Goal: Transaction & Acquisition: Purchase product/service

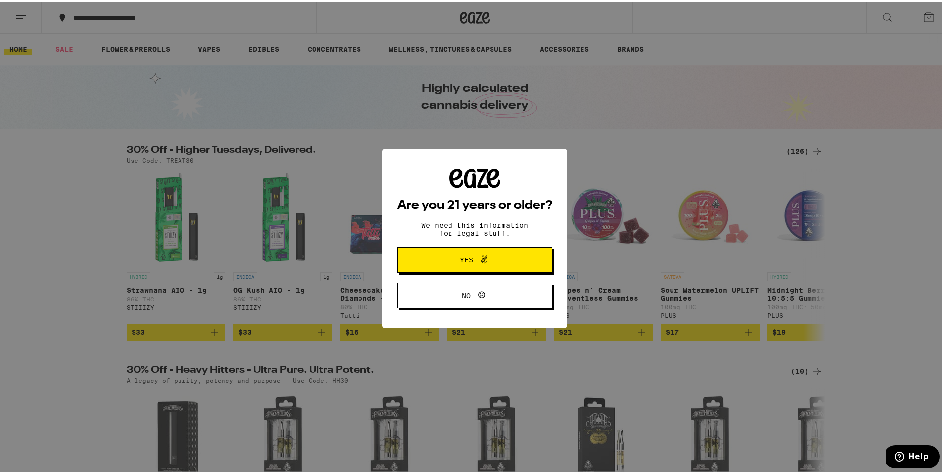
click at [473, 263] on span at bounding box center [481, 258] width 17 height 13
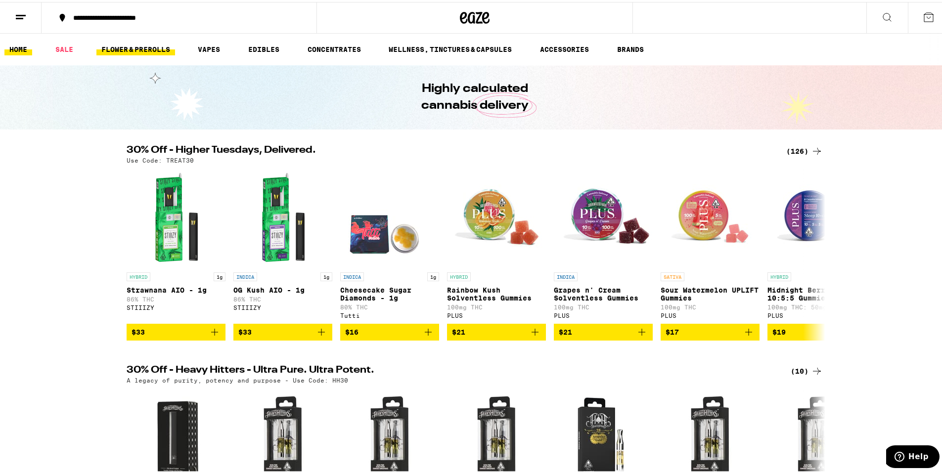
click at [130, 50] on link "FLOWER & PREROLLS" at bounding box center [135, 48] width 79 height 12
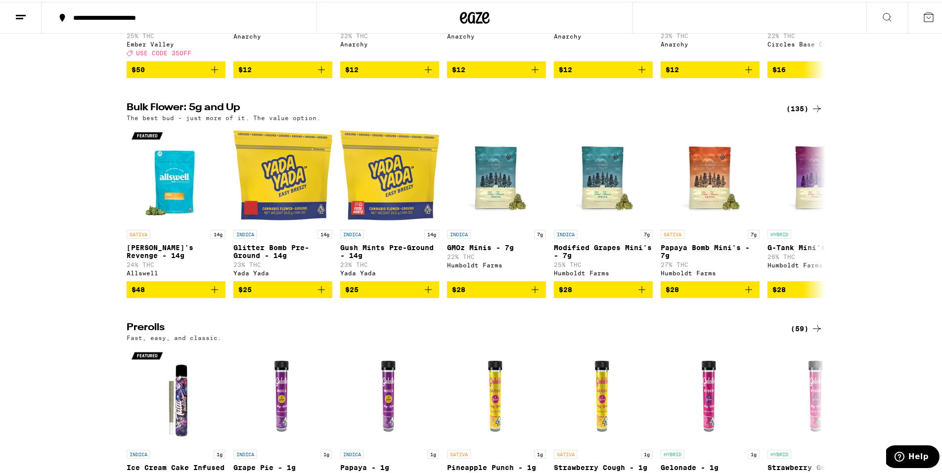
scroll to position [346, 0]
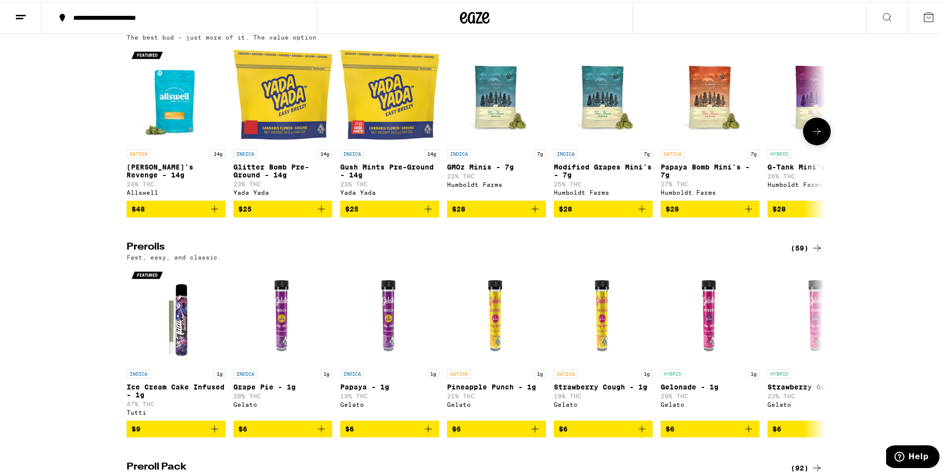
click at [812, 135] on icon at bounding box center [817, 130] width 12 height 12
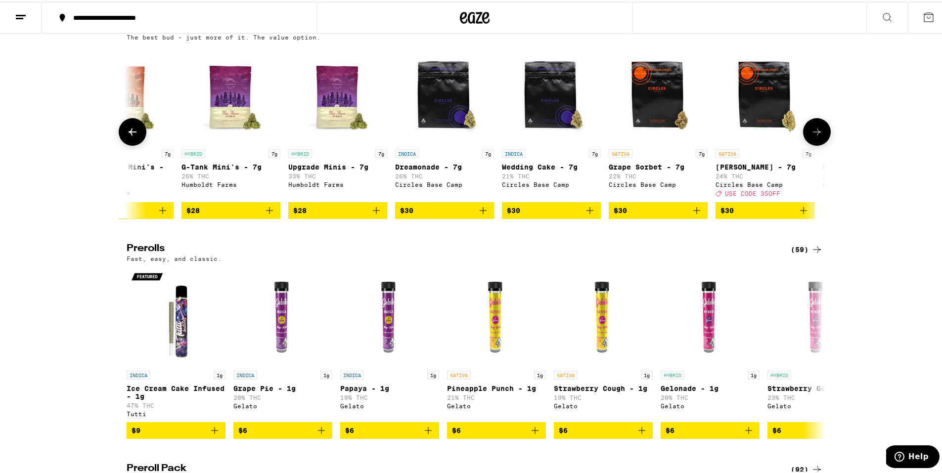
scroll to position [0, 588]
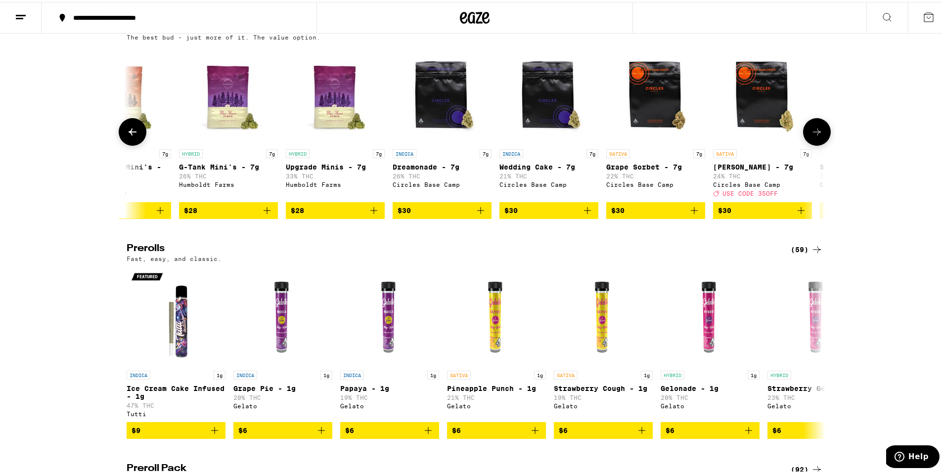
click at [811, 136] on icon at bounding box center [817, 130] width 12 height 12
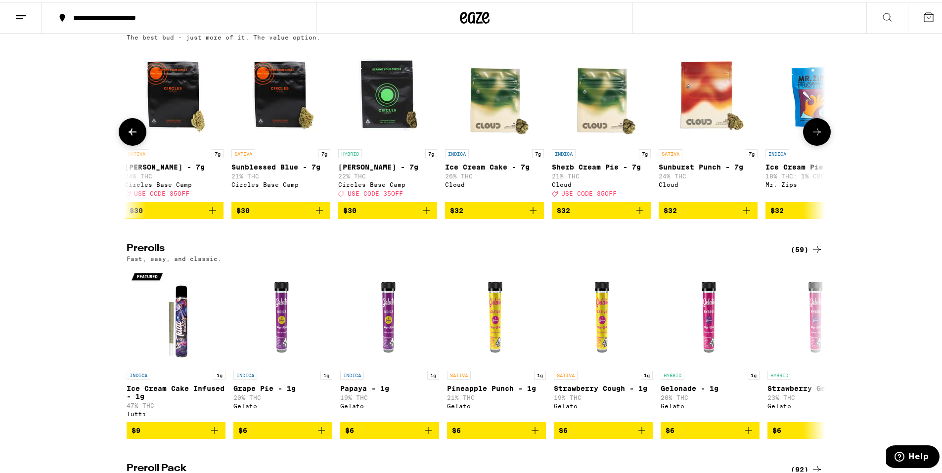
click at [811, 136] on icon at bounding box center [817, 130] width 12 height 12
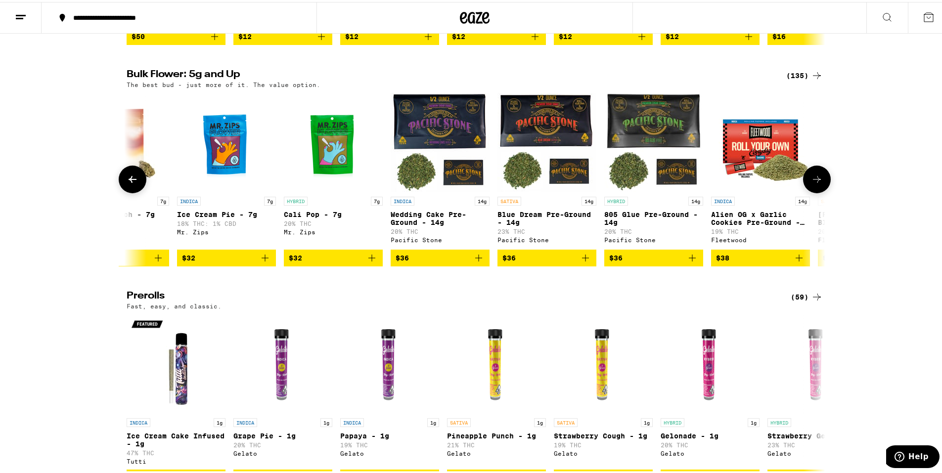
scroll to position [297, 0]
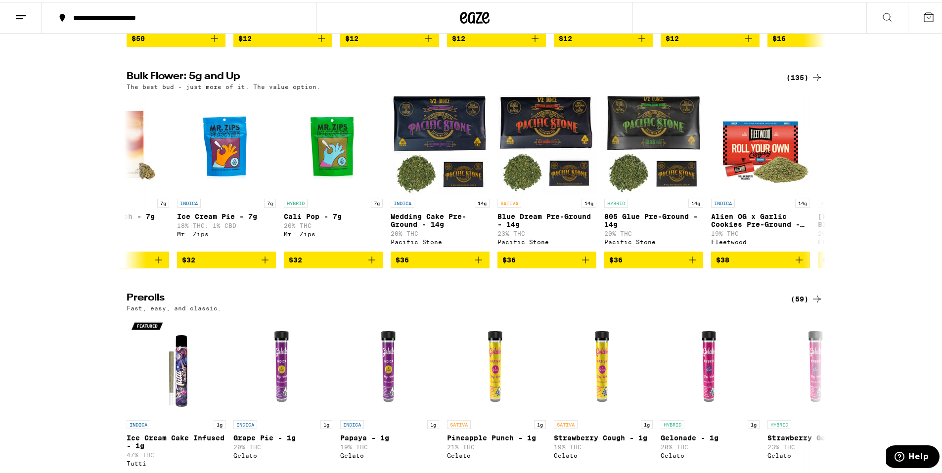
click at [800, 82] on div "(135)" at bounding box center [804, 76] width 37 height 12
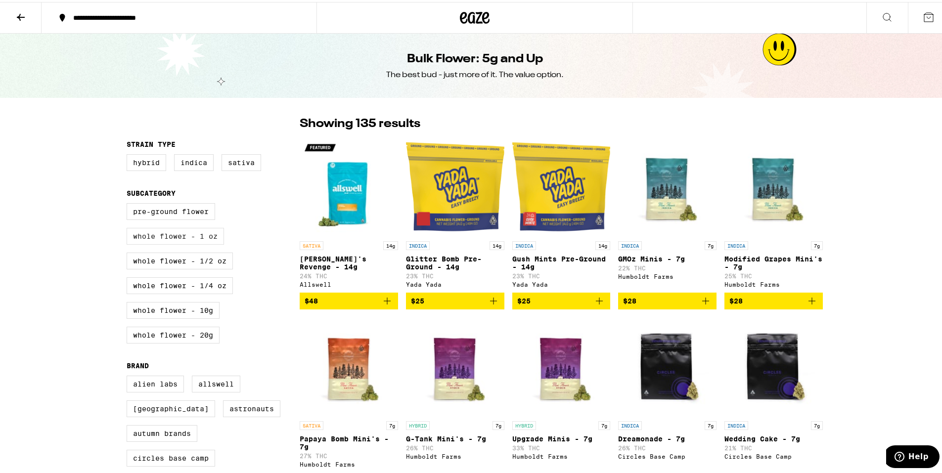
click at [205, 242] on label "Whole Flower - 1 oz" at bounding box center [175, 234] width 97 height 17
click at [129, 203] on input "Whole Flower - 1 oz" at bounding box center [129, 203] width 0 height 0
checkbox input "true"
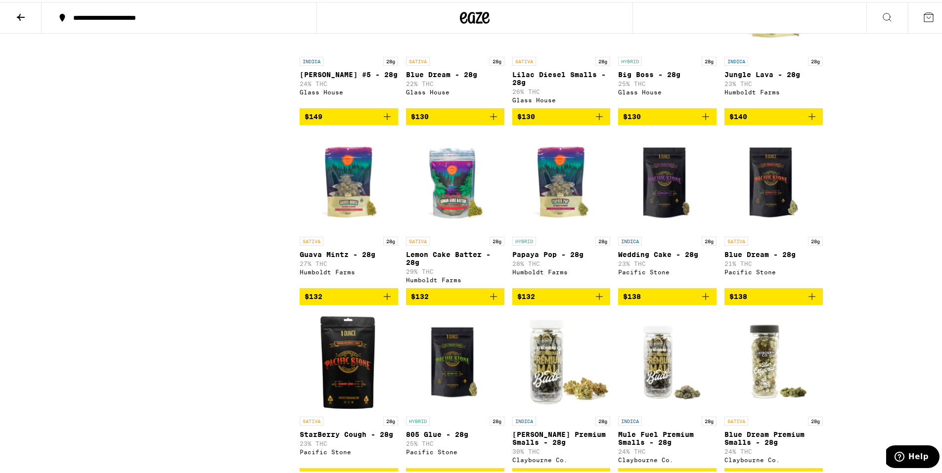
scroll to position [494, 0]
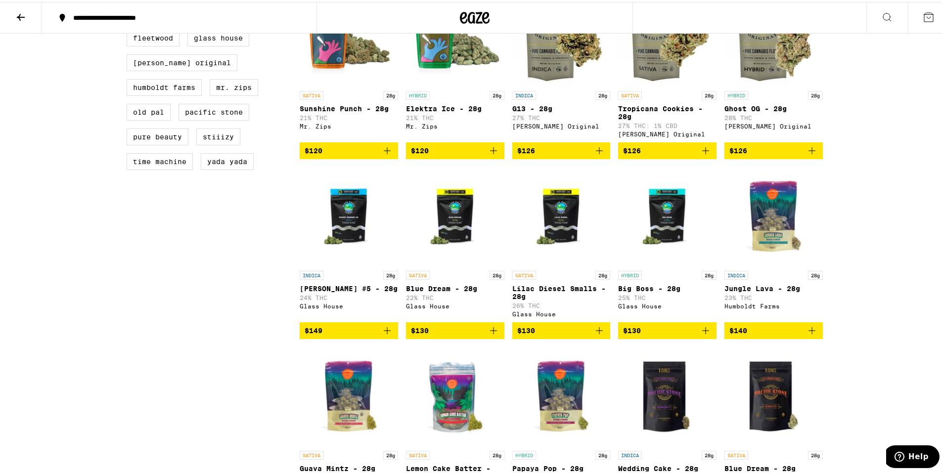
click at [148, 18] on div "**********" at bounding box center [183, 15] width 231 height 7
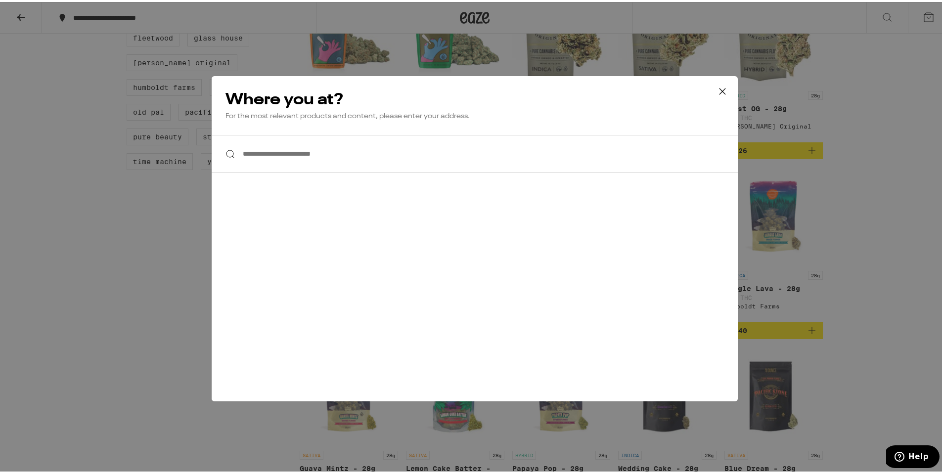
click at [312, 160] on input "**********" at bounding box center [475, 152] width 526 height 38
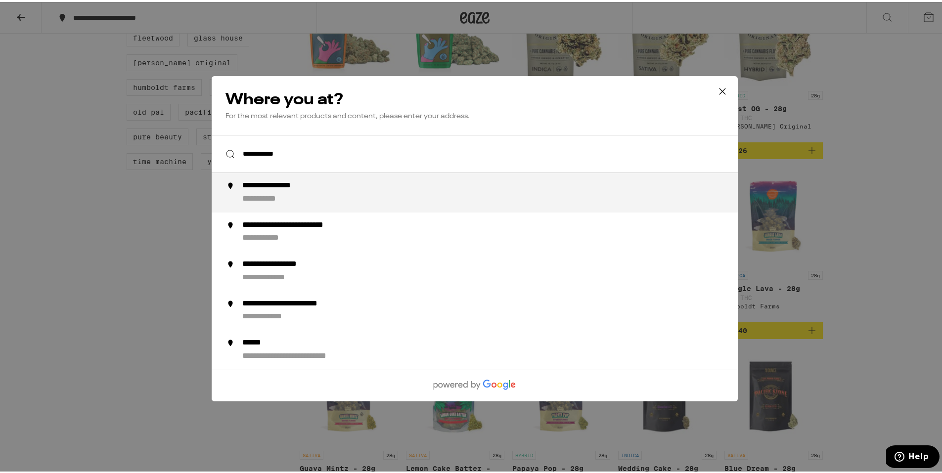
click at [303, 191] on div "**********" at bounding box center [494, 191] width 504 height 24
type input "**********"
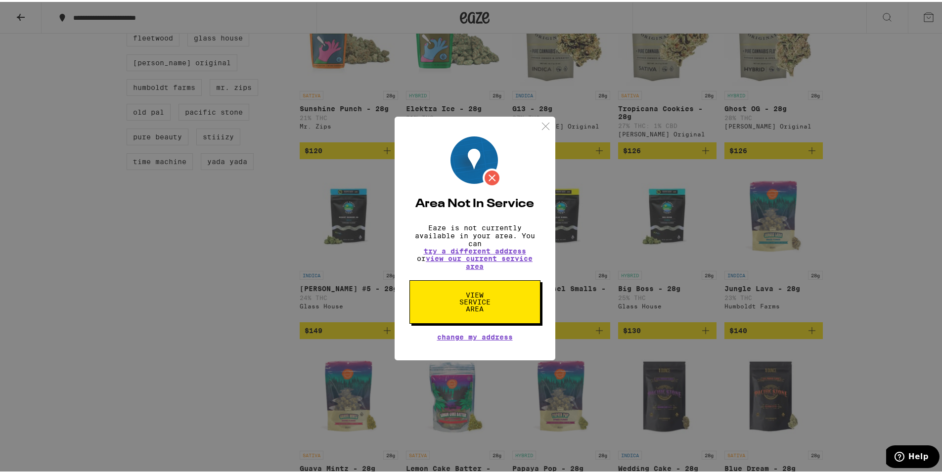
click at [476, 307] on span "View Service Area" at bounding box center [474, 300] width 51 height 21
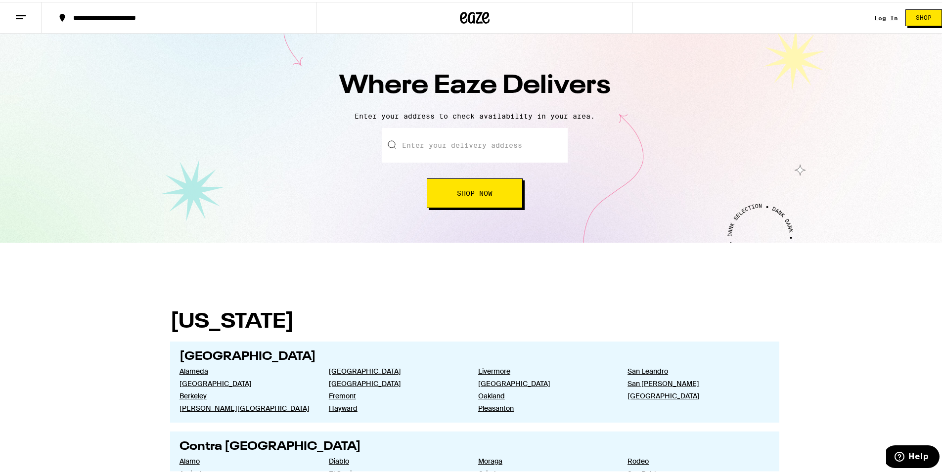
click at [437, 144] on input "text" at bounding box center [474, 143] width 185 height 35
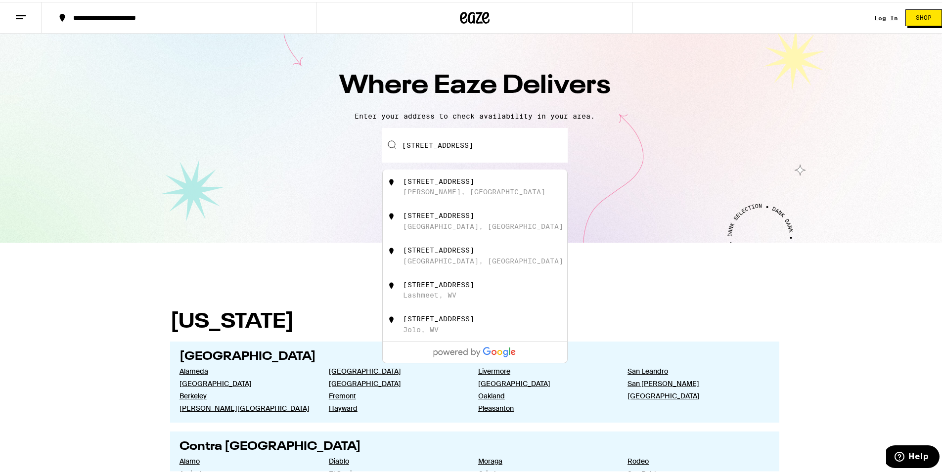
click at [473, 192] on div "[STREET_ADDRESS][PERSON_NAME]" at bounding box center [491, 184] width 176 height 19
type input "[STREET_ADDRESS][PERSON_NAME]"
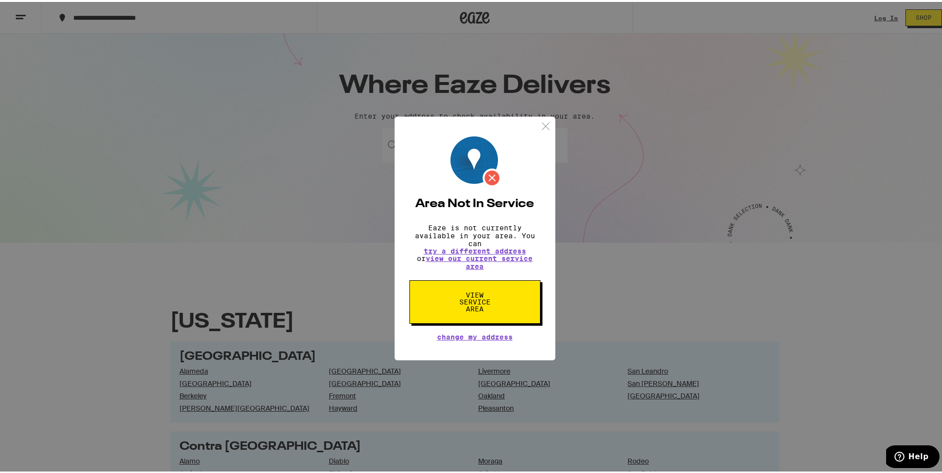
click at [481, 303] on span "View Service Area" at bounding box center [474, 300] width 51 height 21
click at [477, 310] on span "View Service Area" at bounding box center [474, 300] width 51 height 21
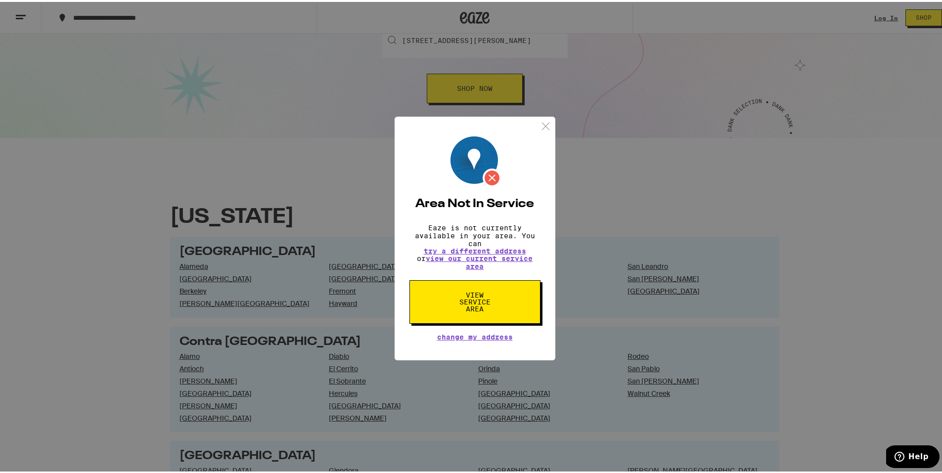
scroll to position [148, 0]
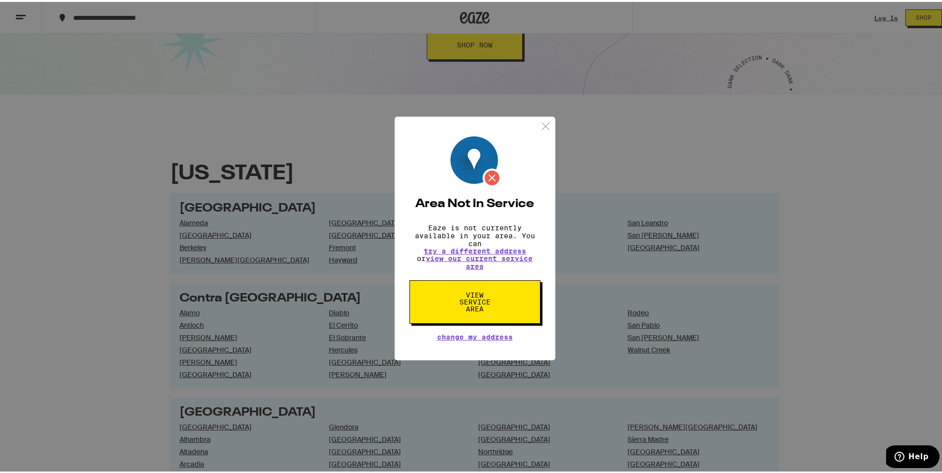
click at [541, 122] on img at bounding box center [545, 124] width 12 height 12
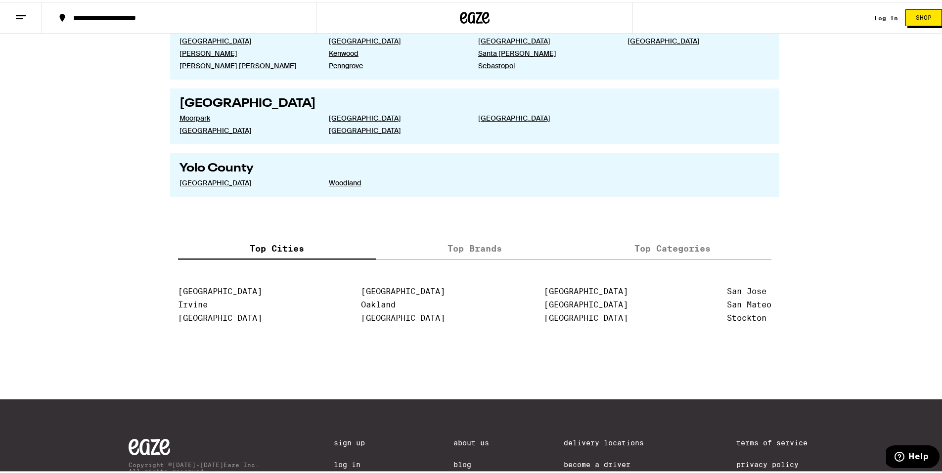
scroll to position [1878, 0]
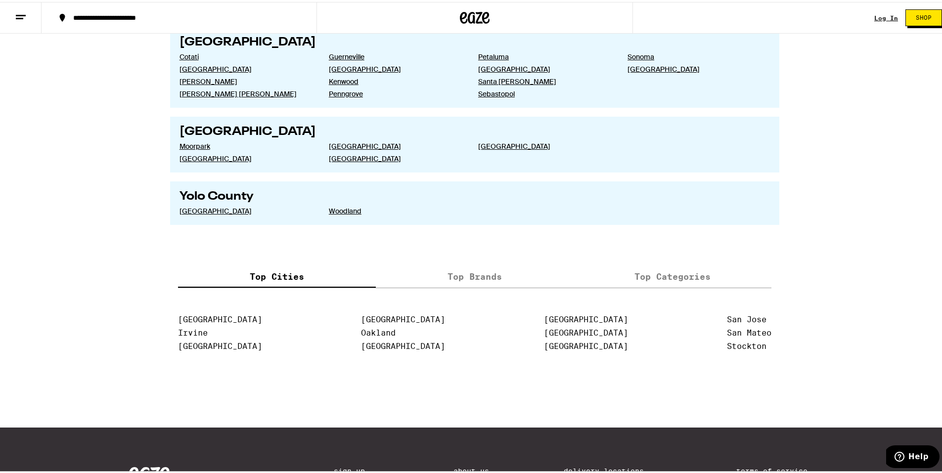
click at [478, 274] on label "Top Brands" at bounding box center [475, 274] width 198 height 21
click at [0, 0] on input "Top Brands" at bounding box center [0, 0] width 0 height 0
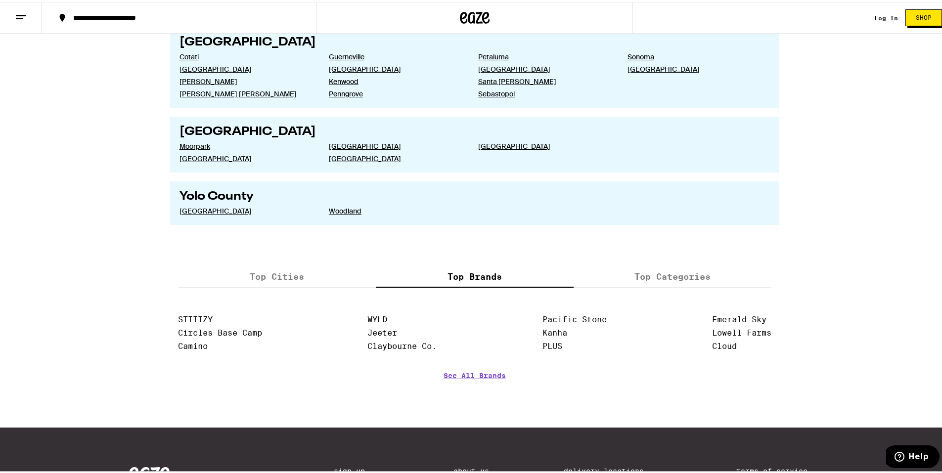
click at [625, 268] on label "Top Categories" at bounding box center [672, 274] width 198 height 21
click at [0, 0] on input "Top Categories" at bounding box center [0, 0] width 0 height 0
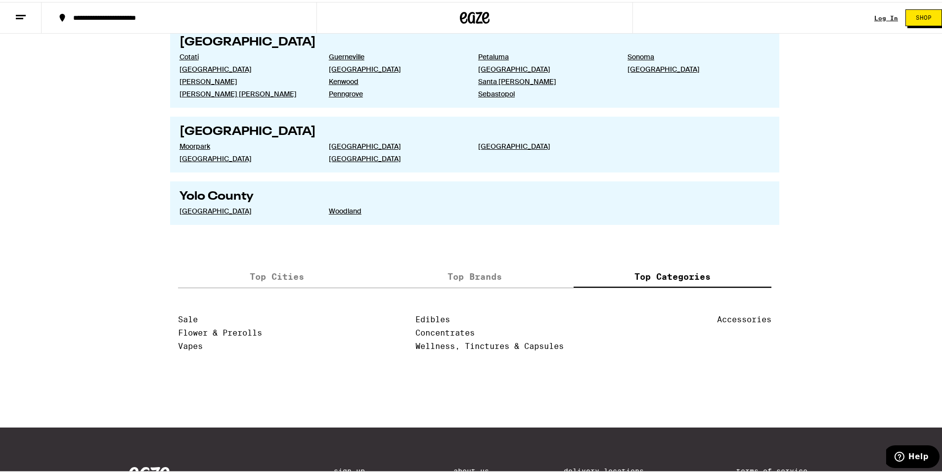
click at [282, 276] on label "Top Cities" at bounding box center [277, 274] width 198 height 21
click at [0, 0] on input "Top Cities" at bounding box center [0, 0] width 0 height 0
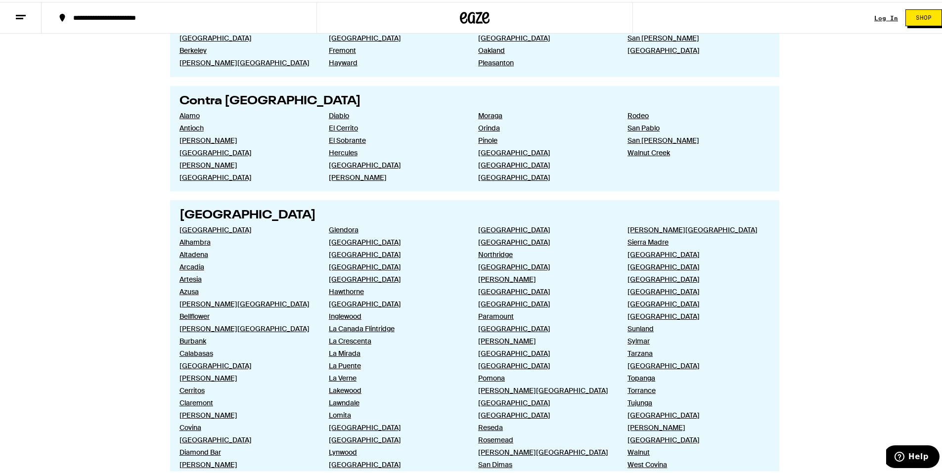
scroll to position [0, 0]
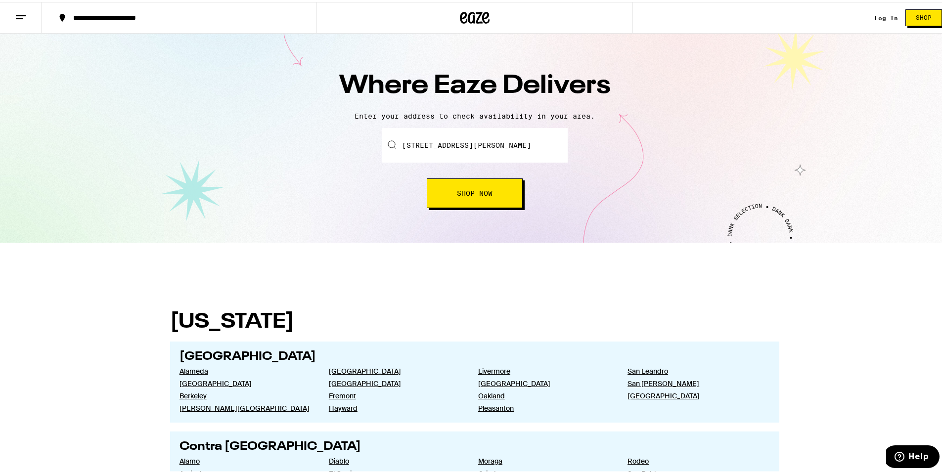
click at [24, 20] on icon at bounding box center [21, 15] width 12 height 12
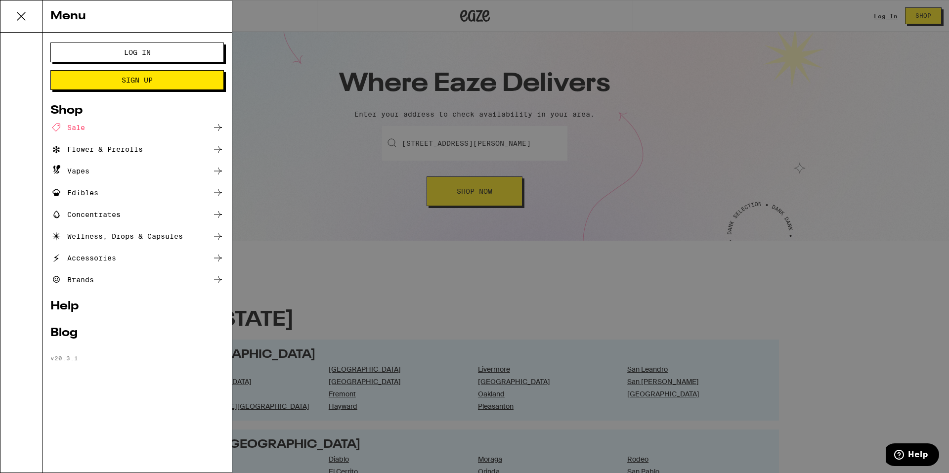
click at [342, 205] on div "Menu Log In Sign Up Shop Sale Flower & Prerolls Vapes Edibles Concentrates Well…" at bounding box center [474, 236] width 949 height 473
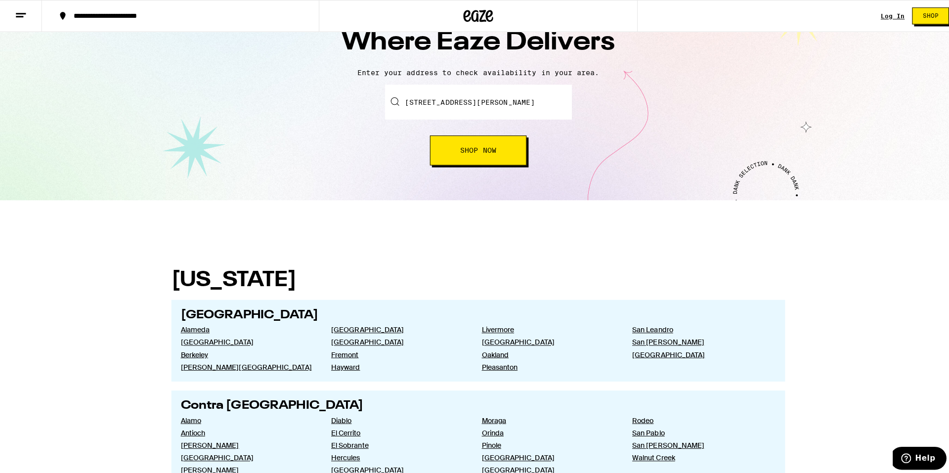
scroll to position [49, 0]
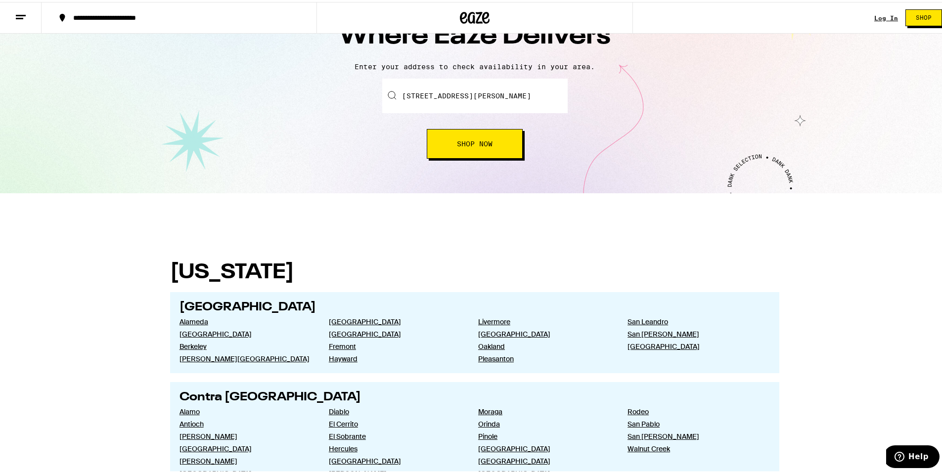
click at [23, 20] on icon at bounding box center [21, 15] width 12 height 12
